Goal: Task Accomplishment & Management: Manage account settings

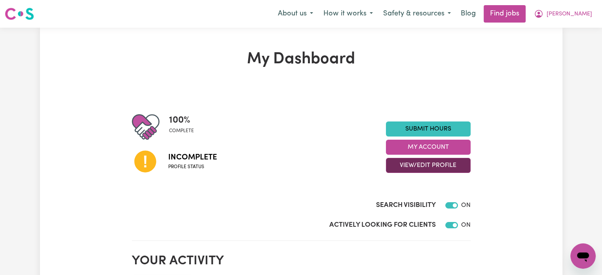
click at [415, 165] on button "View/Edit Profile" at bounding box center [428, 165] width 85 height 15
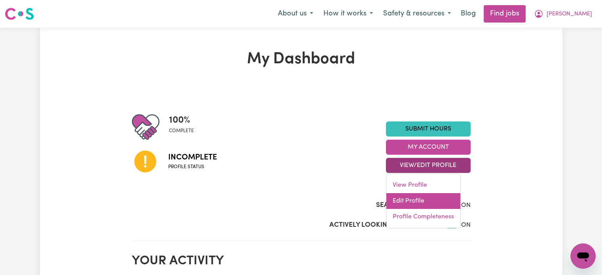
click at [413, 197] on link "Edit Profile" at bounding box center [423, 201] width 74 height 16
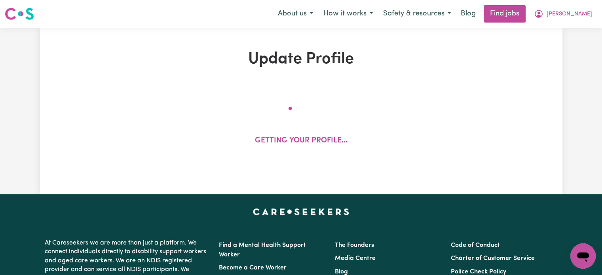
select select "[DEMOGRAPHIC_DATA]"
select select "Student Visa"
select select "Studying a healthcare related degree or qualification"
select select "65"
select select "91"
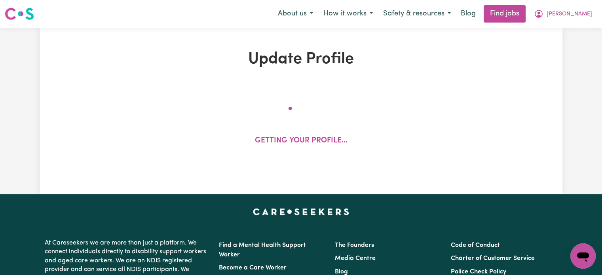
select select "118"
select select "144"
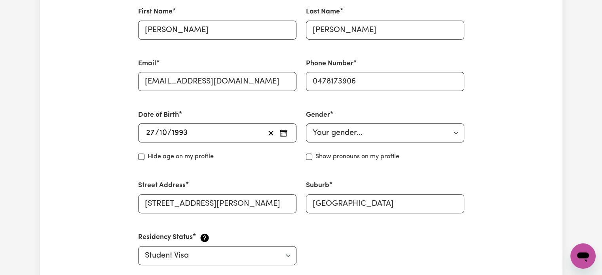
scroll to position [356, 0]
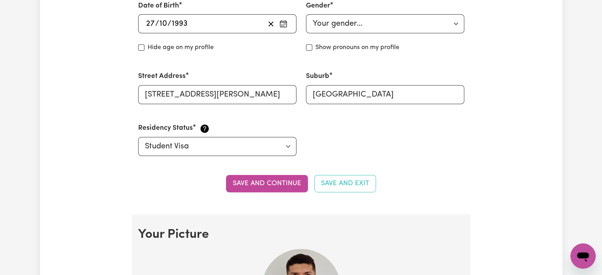
click at [295, 182] on button "Save and continue" at bounding box center [267, 183] width 82 height 17
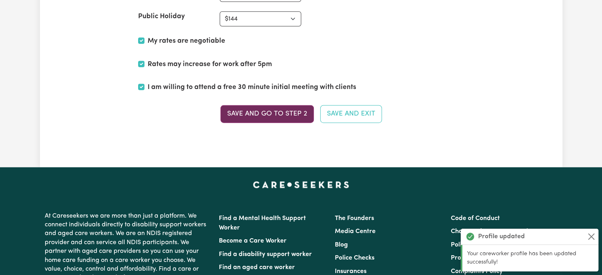
click at [259, 109] on button "Save and go to Step 2" at bounding box center [266, 113] width 93 height 17
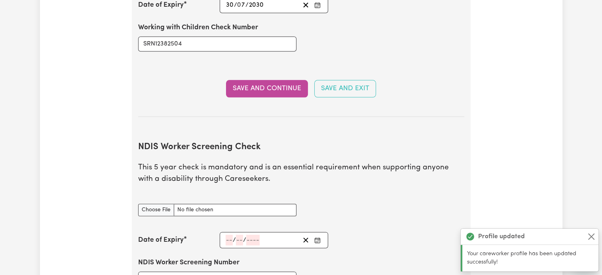
scroll to position [931, 0]
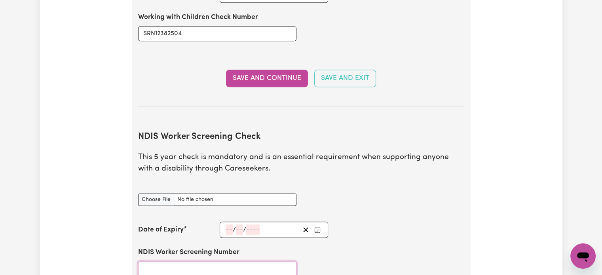
click at [202, 261] on input "NDIS Worker Screening Number" at bounding box center [217, 268] width 158 height 15
paste input "47935358"
type input "47935358"
click at [244, 226] on span "/" at bounding box center [244, 229] width 3 height 7
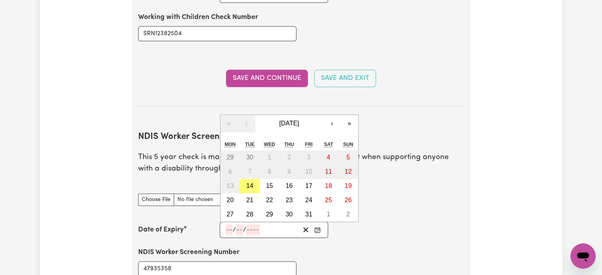
click at [226, 224] on input "number" at bounding box center [228, 229] width 7 height 11
type input "13"
type input "10"
type input "1"
type input "203"
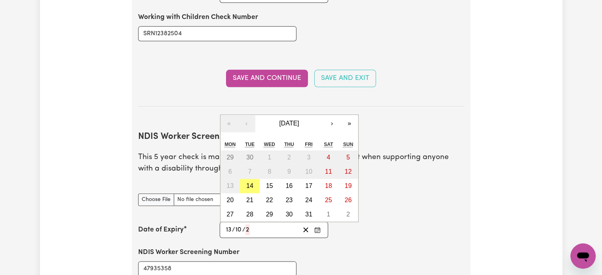
type input "[DATE]"
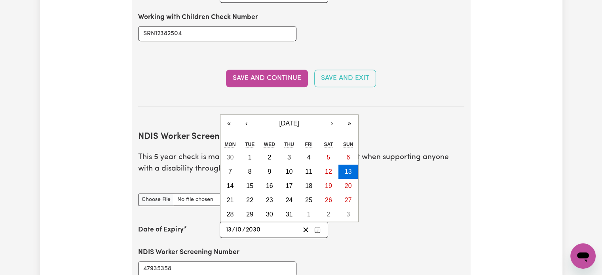
type input "2030"
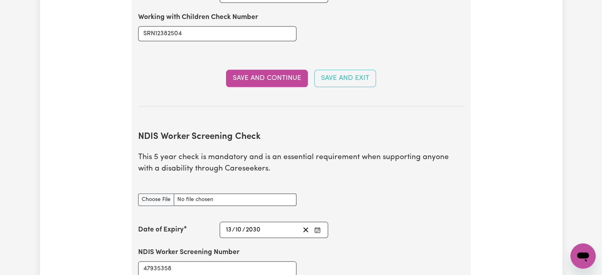
click at [332, 238] on div "NDIS Worker Screening Number 47935358" at bounding box center [300, 261] width 335 height 47
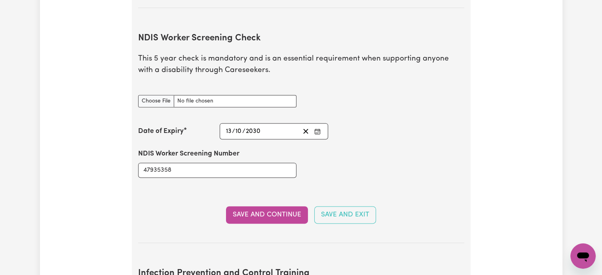
scroll to position [1050, 0]
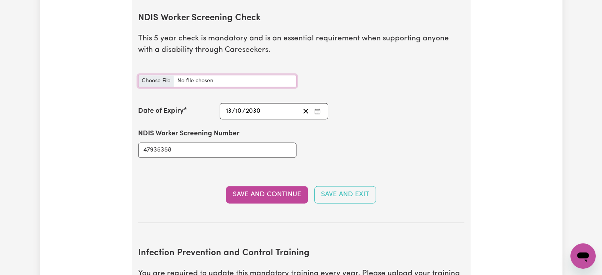
click at [147, 75] on input "NDIS Worker Screening Check document" at bounding box center [217, 81] width 158 height 12
type input "C:\fakepath\NDISWC National ID.pdf"
click at [288, 186] on button "Save and Continue" at bounding box center [267, 194] width 82 height 17
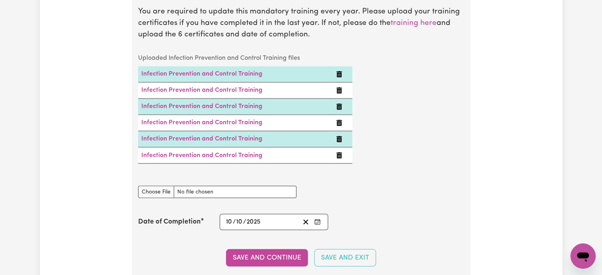
scroll to position [1391, 0]
